Goal: Task Accomplishment & Management: Use online tool/utility

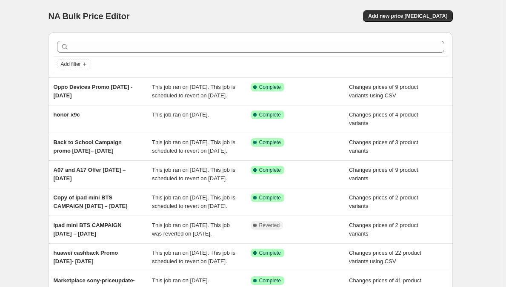
click at [197, 15] on div "NA Bulk Price Editor" at bounding box center [145, 16] width 194 height 12
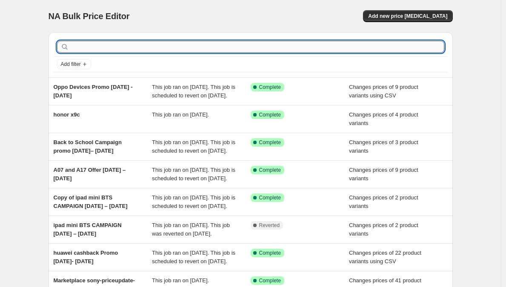
click at [158, 42] on input "text" at bounding box center [257, 47] width 373 height 12
paste input "Huawei Matepad Pro 12.2 Inch"
type input "Huawei Matepad Pro"
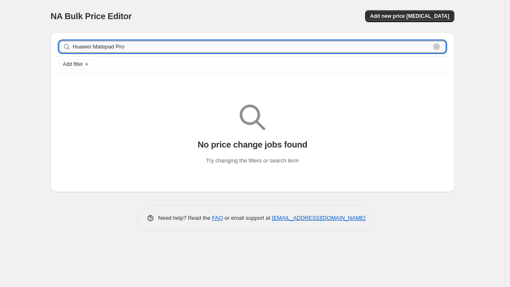
click at [125, 48] on input "Huawei Matepad Pro" at bounding box center [252, 47] width 358 height 12
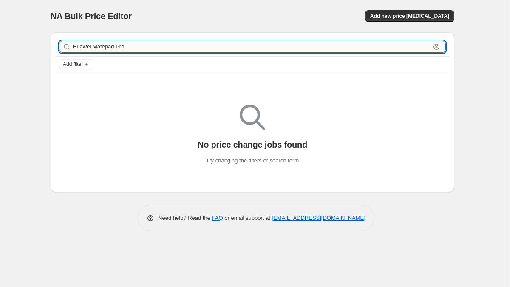
type input "Huawei Matepad"
click at [126, 50] on input "Huawei Matepad" at bounding box center [252, 47] width 358 height 12
type input "Huawei"
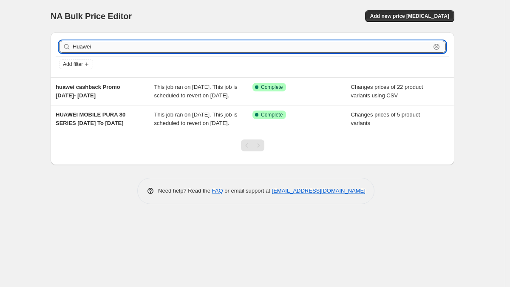
click at [142, 48] on input "Huawei" at bounding box center [252, 47] width 358 height 12
